Goal: Transaction & Acquisition: Purchase product/service

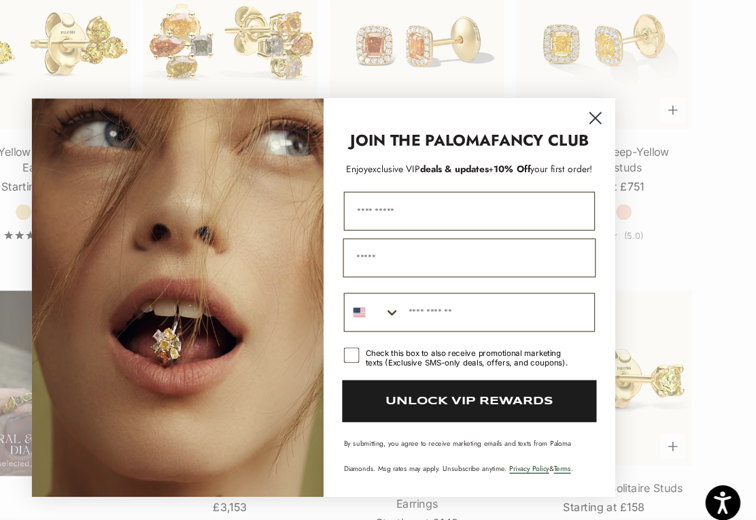
scroll to position [758, 0]
click at [605, 107] on circle "Close dialog" at bounding box center [616, 103] width 22 height 22
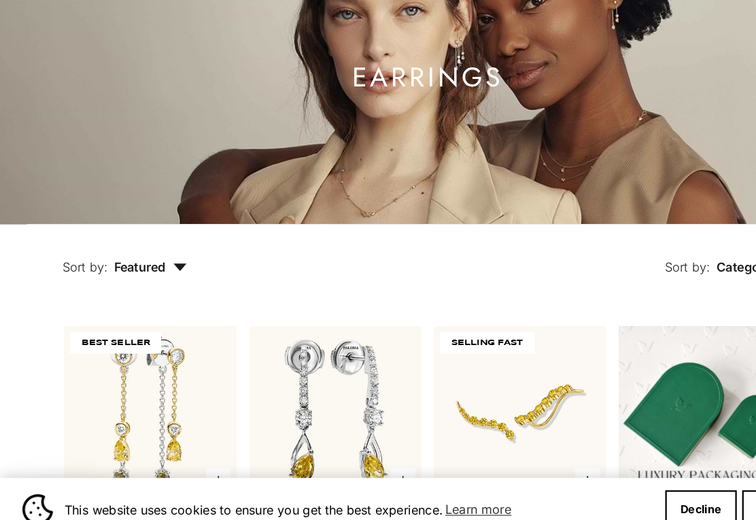
scroll to position [95, 0]
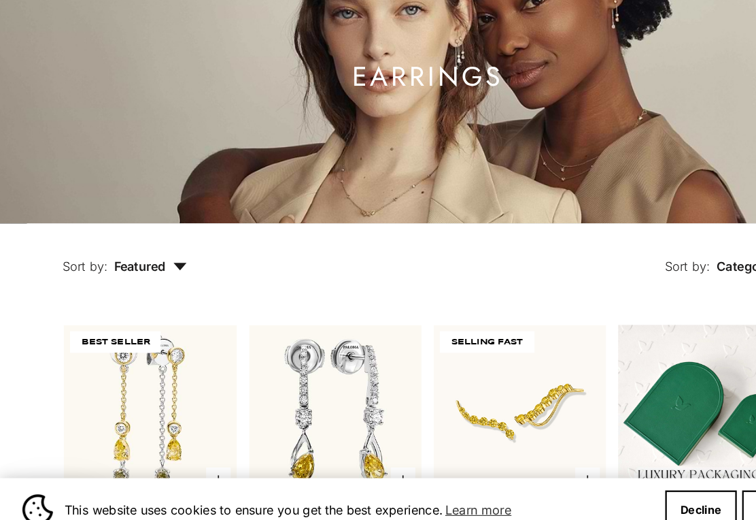
click at [615, 475] on button "Decline" at bounding box center [619, 492] width 63 height 34
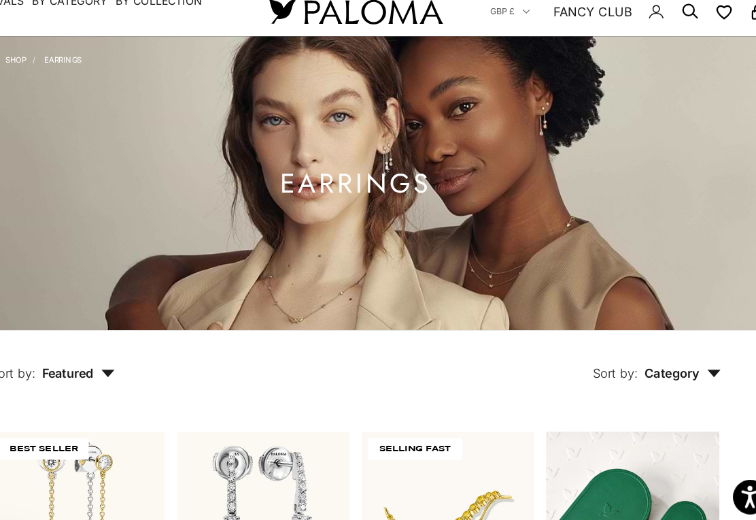
scroll to position [0, 0]
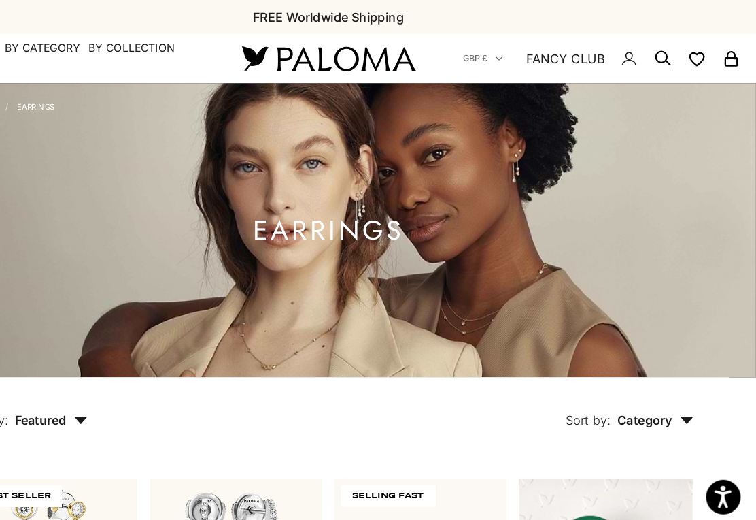
click at [666, 55] on circle "Secondary navigation" at bounding box center [673, 51] width 14 height 14
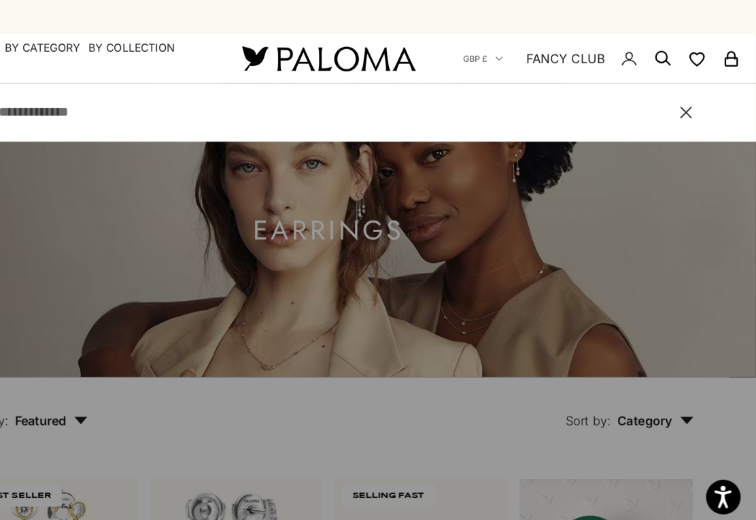
click at [116, 103] on input "Search" at bounding box center [380, 99] width 588 height 19
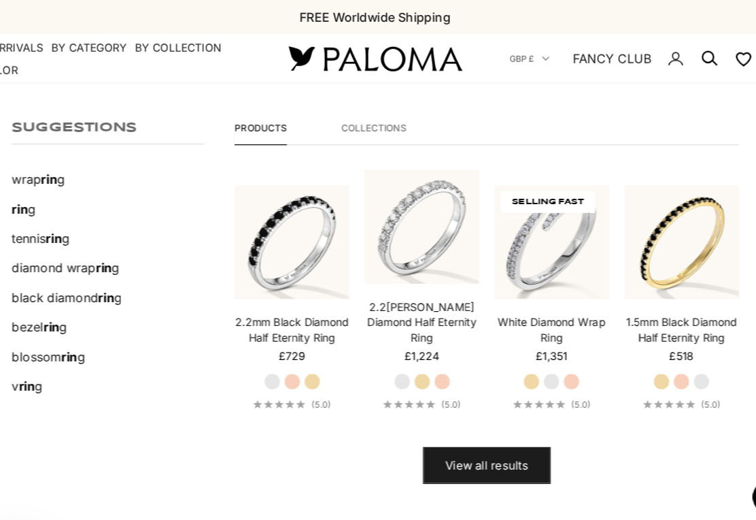
scroll to position [34, 0]
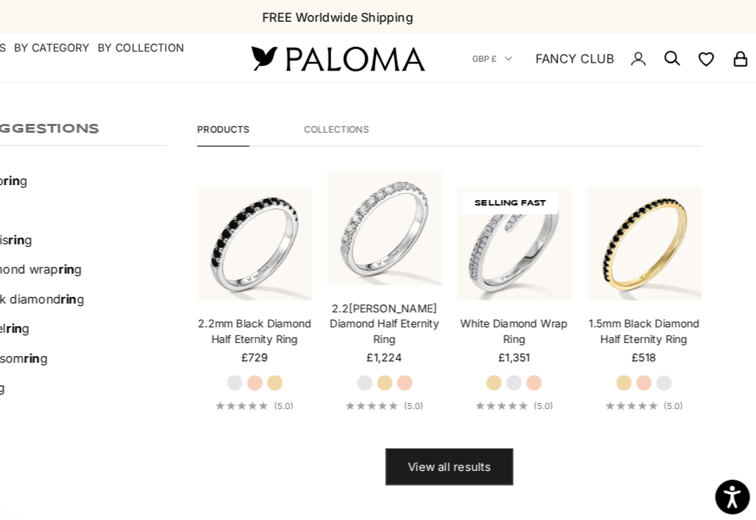
type input "***"
click at [440, 418] on span "View all results" at bounding box center [476, 412] width 73 height 17
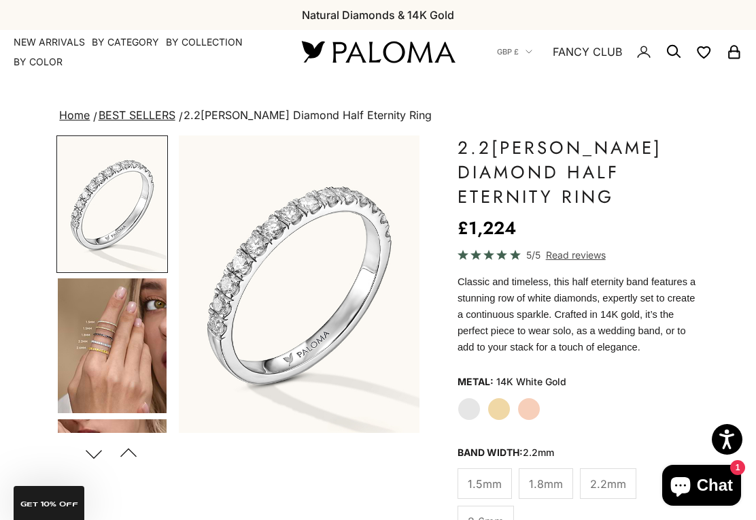
click at [674, 59] on icon "Secondary navigation" at bounding box center [674, 52] width 16 height 16
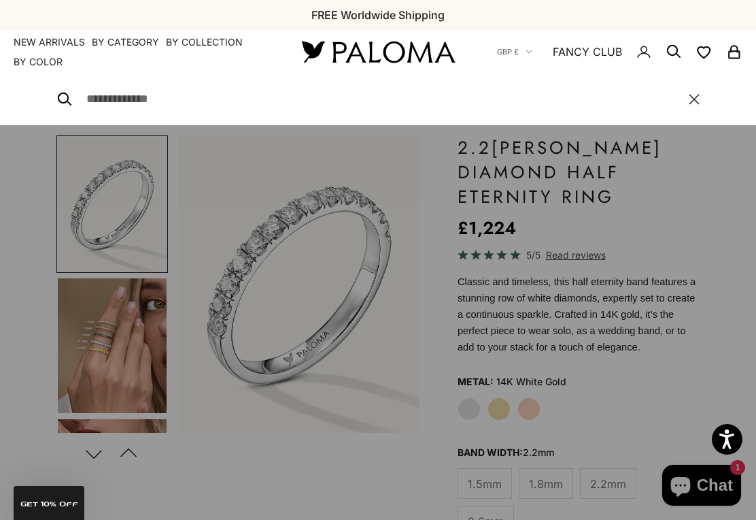
click at [140, 107] on input "Search" at bounding box center [380, 99] width 588 height 19
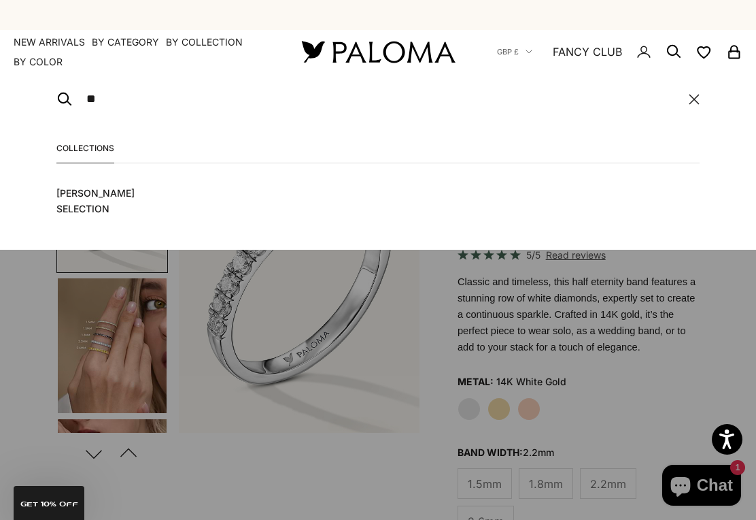
type input "**"
click at [134, 195] on span "[PERSON_NAME] Selection" at bounding box center [115, 201] width 118 height 33
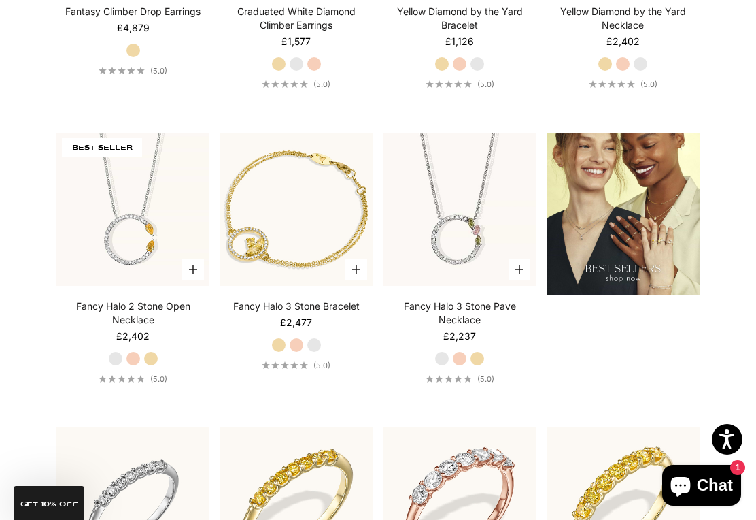
scroll to position [1323, 0]
